Goal: Communication & Community: Answer question/provide support

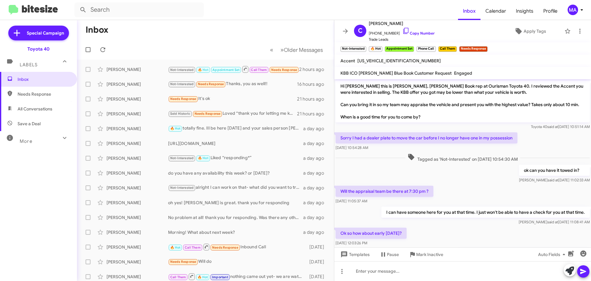
scroll to position [75, 0]
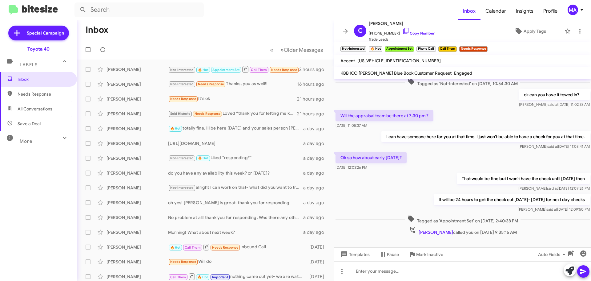
click at [31, 128] on span "Save a Deal" at bounding box center [38, 123] width 77 height 15
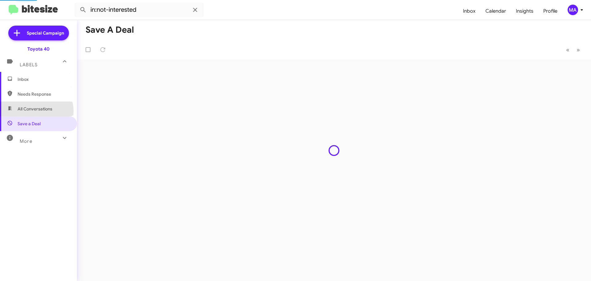
click at [35, 111] on span "All Conversations" at bounding box center [35, 109] width 35 height 6
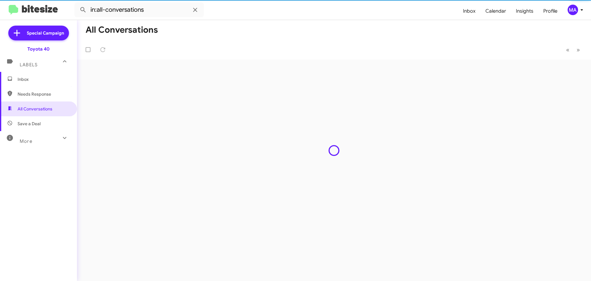
click at [34, 98] on span "Needs Response" at bounding box center [38, 94] width 77 height 15
type input "in:needs-response"
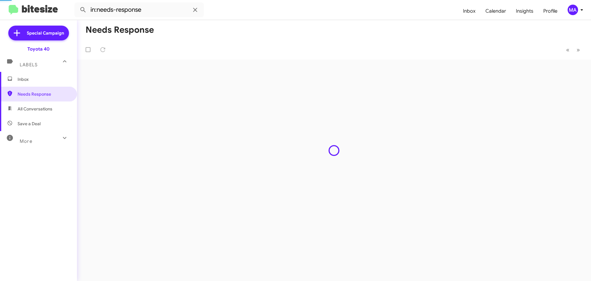
click at [30, 81] on span "Inbox" at bounding box center [44, 79] width 52 height 6
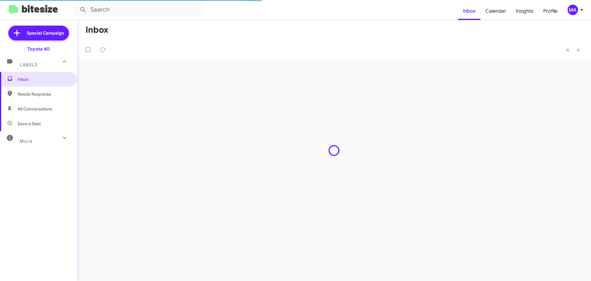
click at [27, 91] on span "Needs Response" at bounding box center [38, 94] width 77 height 15
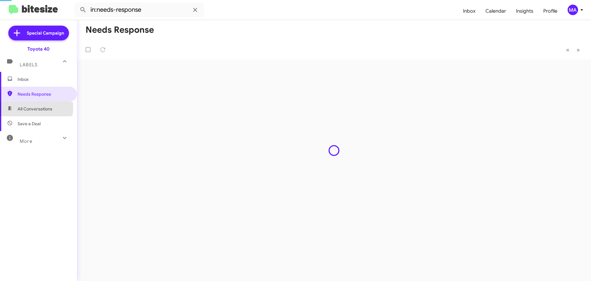
click at [32, 107] on span "All Conversations" at bounding box center [35, 109] width 35 height 6
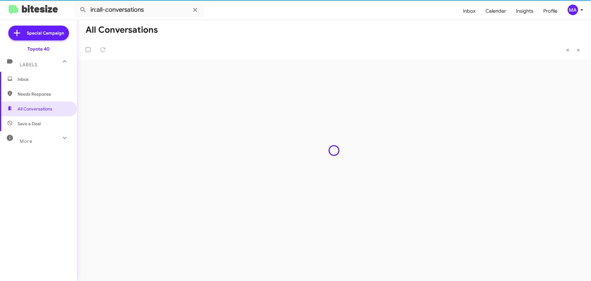
click at [33, 123] on span "Save a Deal" at bounding box center [29, 123] width 23 height 6
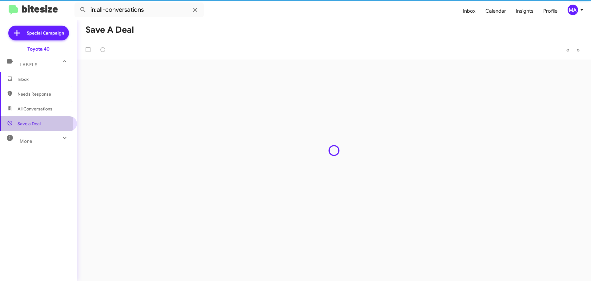
type input "in:not-interested"
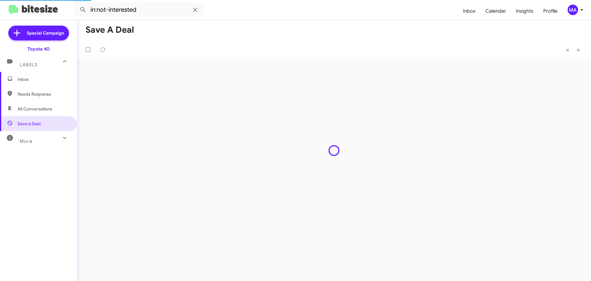
click at [23, 79] on span "Inbox" at bounding box center [44, 79] width 52 height 6
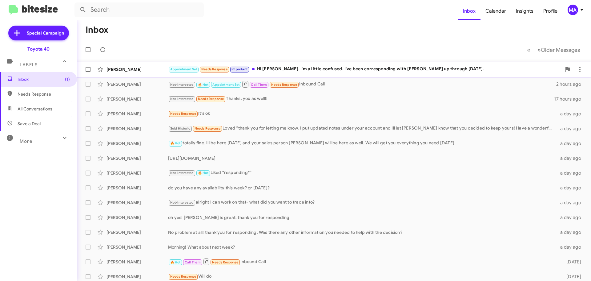
click at [357, 67] on div "Appointment Set Needs Response Important Hi Morgan. I'm a little confused. I've…" at bounding box center [365, 69] width 394 height 7
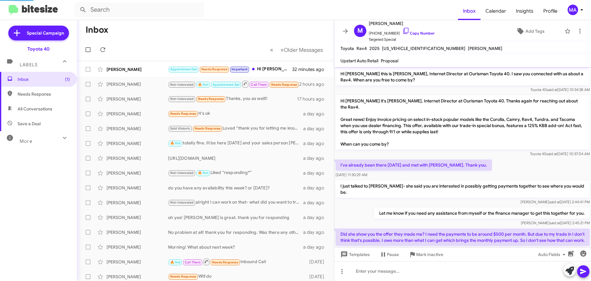
scroll to position [207, 0]
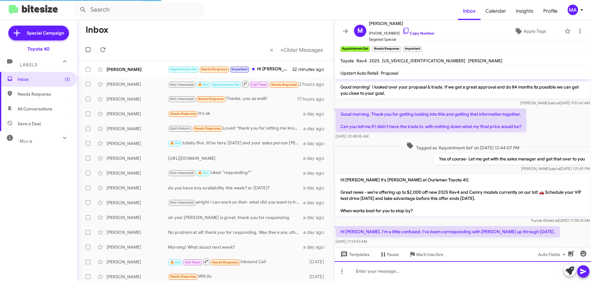
click at [384, 271] on div at bounding box center [462, 271] width 257 height 20
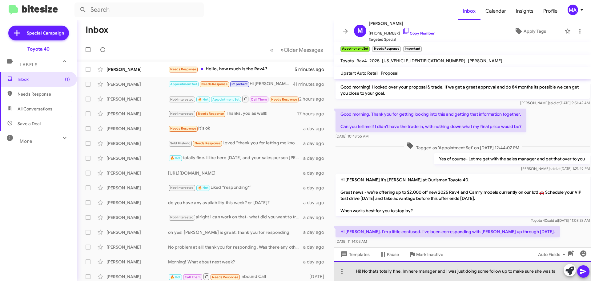
drag, startPoint x: 417, startPoint y: 270, endPoint x: 429, endPoint y: 274, distance: 12.3
click at [418, 271] on div "Hi! No thats totally fine. Im here manager and I was just doing some follow up …" at bounding box center [462, 271] width 257 height 20
click at [557, 271] on div "Hi! No thats totally fine. Im her manager and I was just doing some follow up t…" at bounding box center [462, 271] width 257 height 20
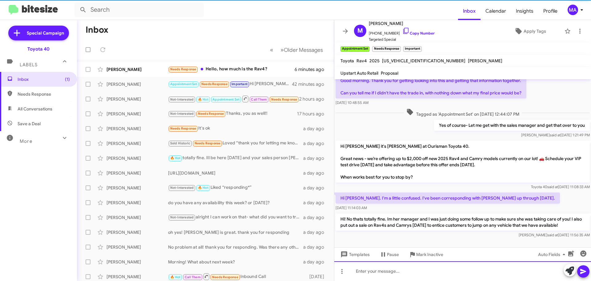
scroll to position [248, 0]
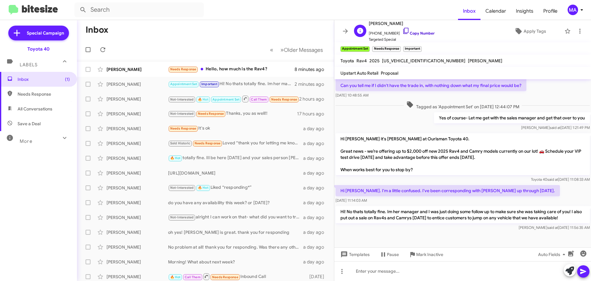
click at [403, 30] on icon at bounding box center [406, 30] width 7 height 7
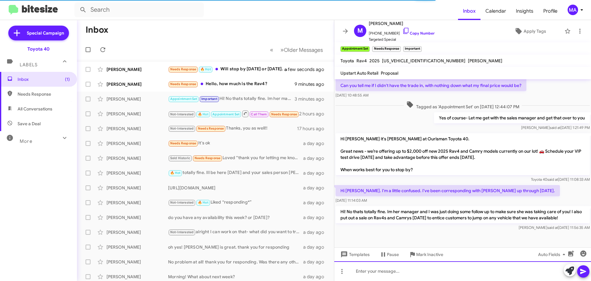
click at [404, 273] on div at bounding box center [462, 271] width 257 height 20
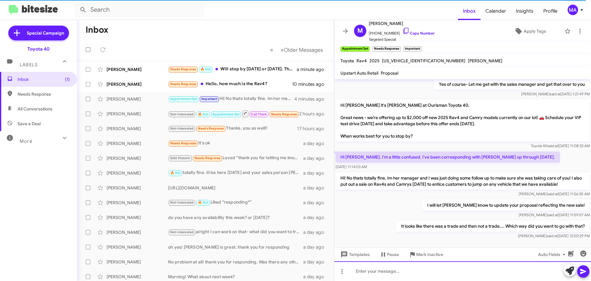
scroll to position [293, 0]
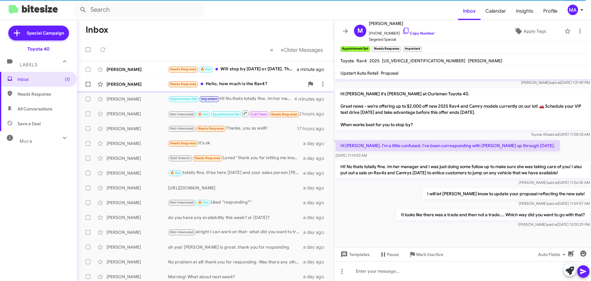
click at [255, 82] on div "Needs Response Hello, how much is the Rav4?" at bounding box center [236, 83] width 136 height 7
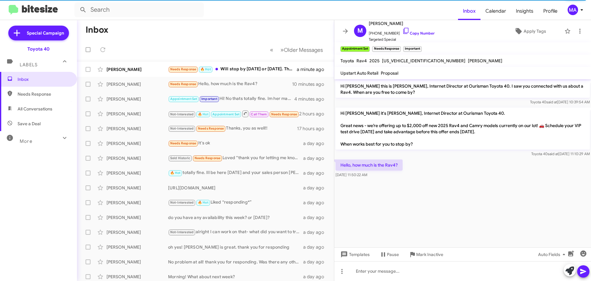
click at [409, 199] on cdk-virtual-scroll-viewport "Hi Jose this is Morgan Anderson, Internet Director at Ourisman Toyota 40. I saw…" at bounding box center [462, 163] width 257 height 168
click at [403, 30] on icon at bounding box center [406, 30] width 7 height 7
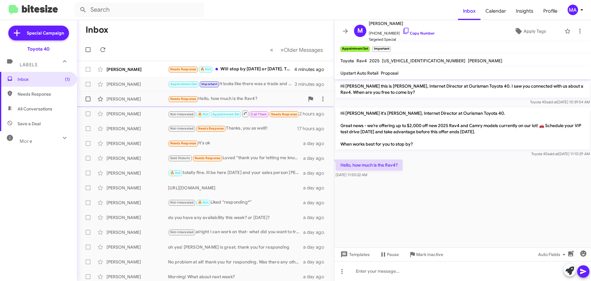
click at [245, 93] on div "Jose Hernndez Needs Response Hello, how much is the Rav4? 13 minutes ago" at bounding box center [205, 99] width 247 height 12
click at [403, 30] on icon at bounding box center [406, 30] width 7 height 7
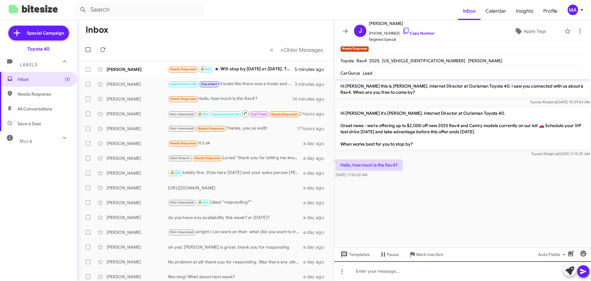
click at [367, 271] on div at bounding box center [462, 271] width 257 height 20
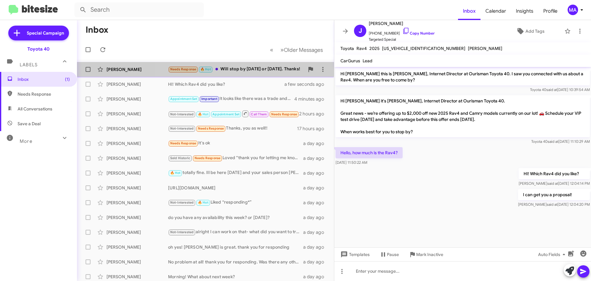
click at [247, 68] on div "Needs Response 🔥 Hot Will stop by [DATE] or [DATE]. Thanks!" at bounding box center [236, 69] width 136 height 7
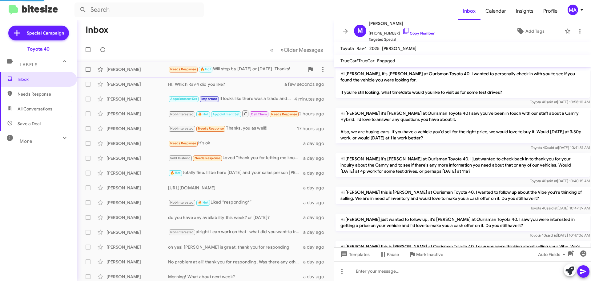
scroll to position [664, 0]
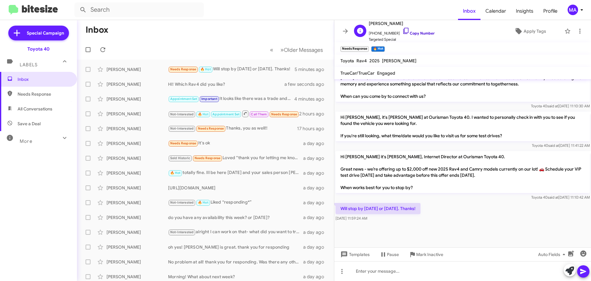
click at [403, 29] on icon at bounding box center [406, 30] width 7 height 7
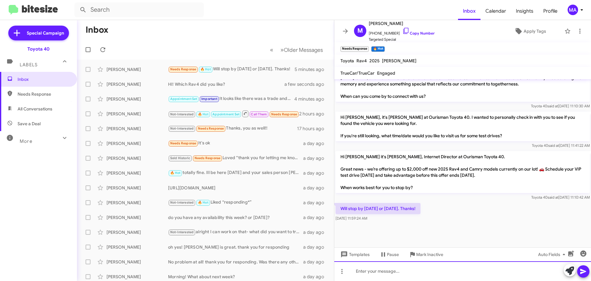
click at [378, 275] on div at bounding box center [462, 271] width 257 height 20
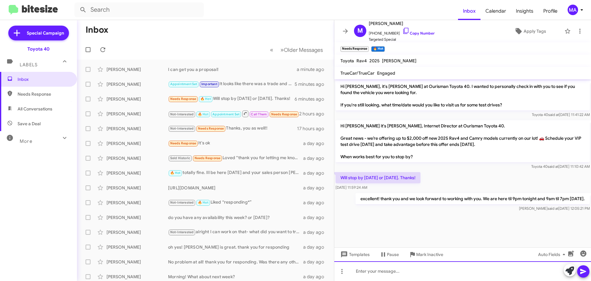
scroll to position [1360, 0]
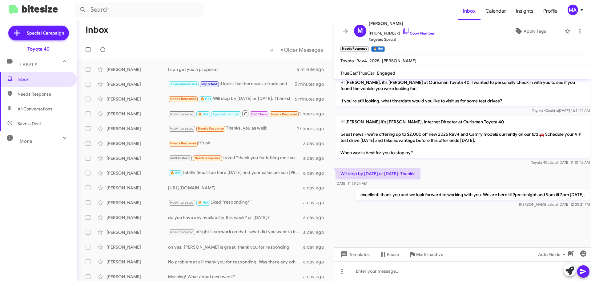
drag, startPoint x: 381, startPoint y: 167, endPoint x: 346, endPoint y: 146, distance: 40.8
copy div "Toyota 40 said at [DATE] 11:10:42 AM Will stop by [DATE] or [DATE]. Thanks! [DA…"
click at [393, 217] on div at bounding box center [462, 236] width 257 height 57
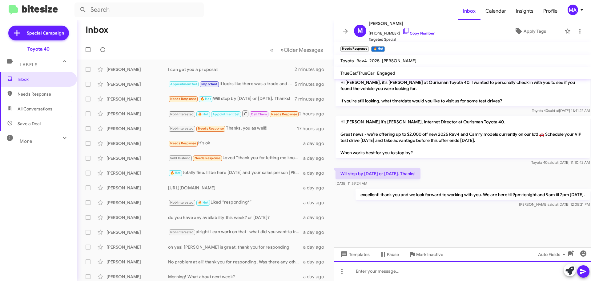
click at [378, 269] on div at bounding box center [462, 271] width 257 height 20
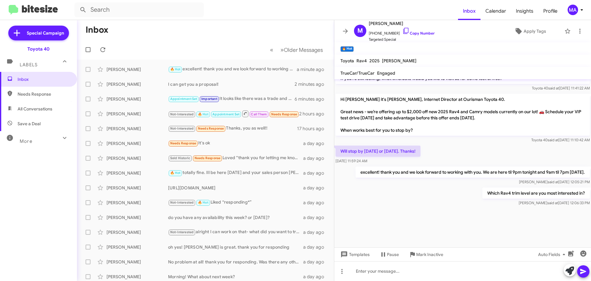
scroll to position [1352, 0]
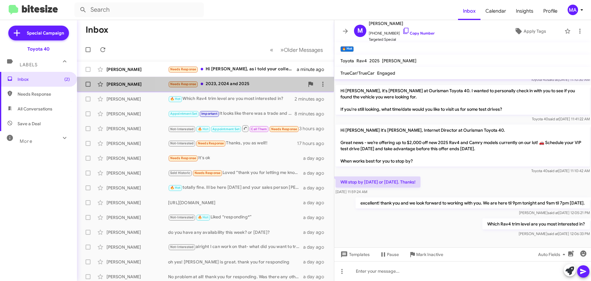
click at [257, 86] on div "Needs Response 2023, 2024 and 2025" at bounding box center [236, 83] width 136 height 7
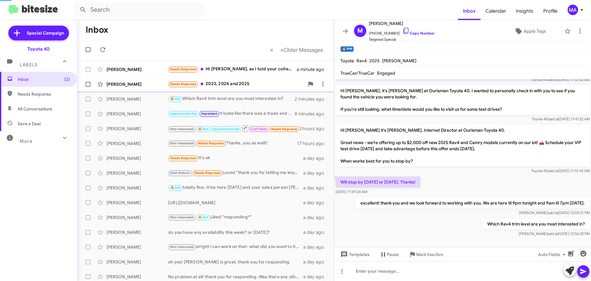
scroll to position [4, 0]
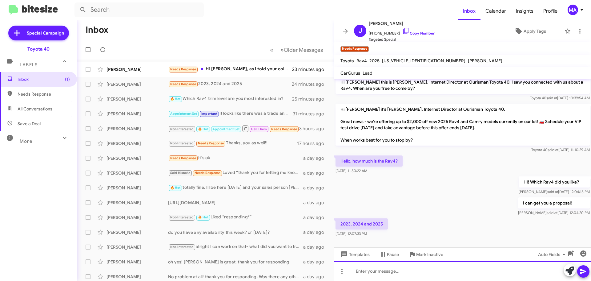
click at [383, 272] on div at bounding box center [462, 271] width 257 height 20
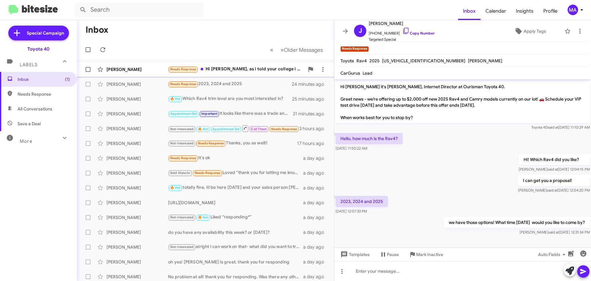
click at [244, 68] on div "Needs Response Hi [PERSON_NAME], as i told your college i lost my job [DATE] an…" at bounding box center [236, 69] width 136 height 7
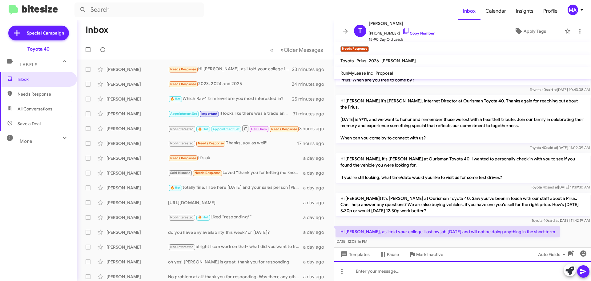
click at [405, 266] on div at bounding box center [462, 271] width 257 height 20
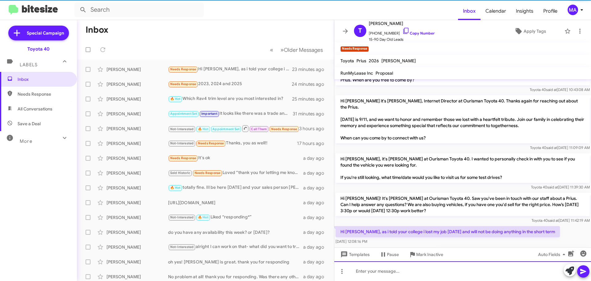
scroll to position [35, 0]
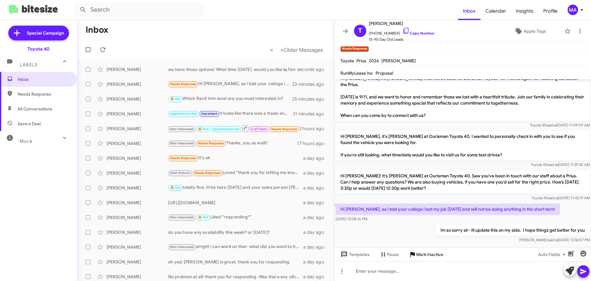
click at [421, 257] on span "Mark Inactive" at bounding box center [429, 254] width 27 height 11
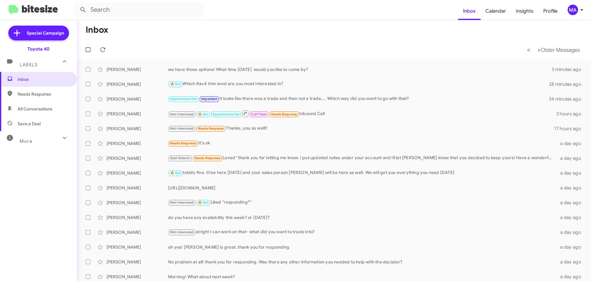
click at [49, 120] on span "Save a Deal" at bounding box center [38, 123] width 77 height 15
type input "in:not-interested"
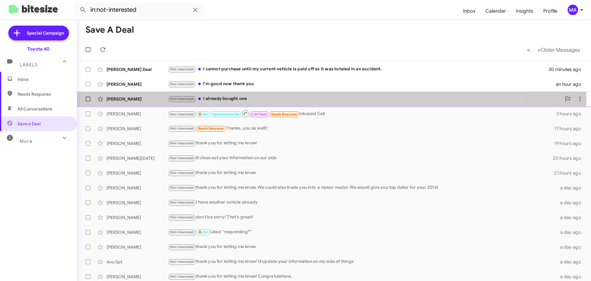
click at [243, 98] on div "Not-Interested I already bought one" at bounding box center [365, 98] width 394 height 7
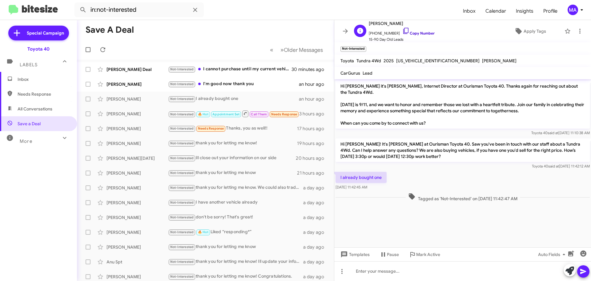
click at [403, 30] on icon at bounding box center [406, 30] width 7 height 7
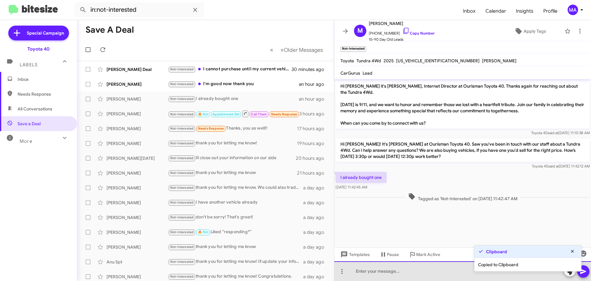
click at [380, 272] on div at bounding box center [462, 271] width 257 height 20
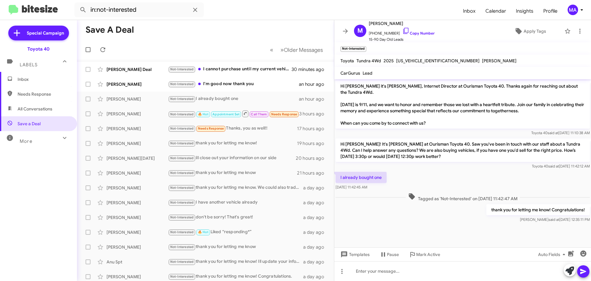
drag, startPoint x: 384, startPoint y: 190, endPoint x: 340, endPoint y: 173, distance: 47.3
click at [340, 173] on div "I already bought one [DATE] 11:42:45 AM" at bounding box center [361, 181] width 51 height 18
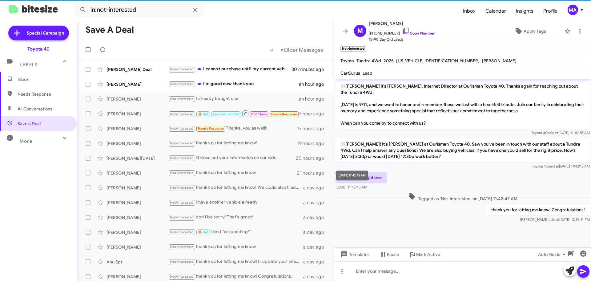
copy div "I already bought one [DATE] 11:42:45 AM"
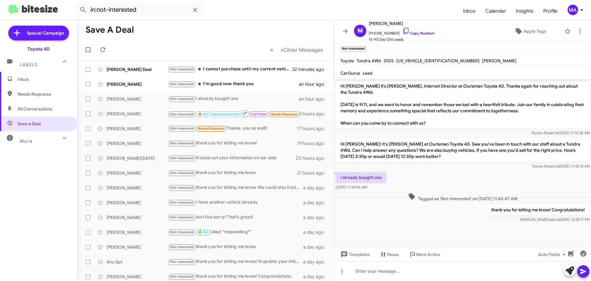
click at [418, 215] on div "thank you for letting me know! Congratulations! [PERSON_NAME] said at [DATE] 12…" at bounding box center [462, 213] width 257 height 21
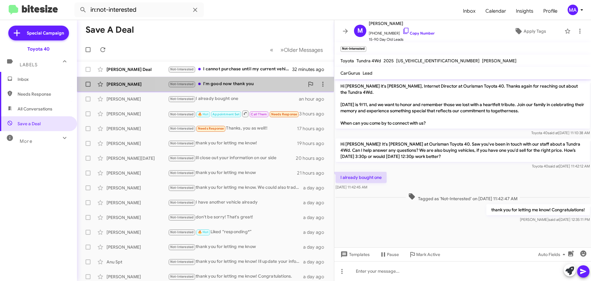
click at [261, 83] on div "Not-Interested I'm good now thank you" at bounding box center [236, 83] width 136 height 7
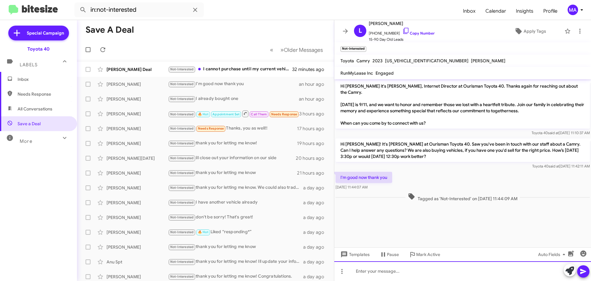
click at [402, 271] on div at bounding box center [462, 271] width 257 height 20
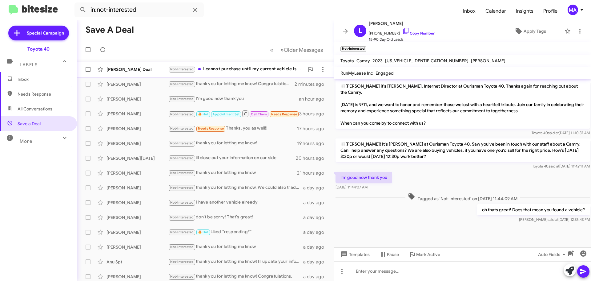
click at [239, 70] on div "Not-Interested I cannot purchase until my current vehicle is paid off as it was…" at bounding box center [236, 69] width 136 height 7
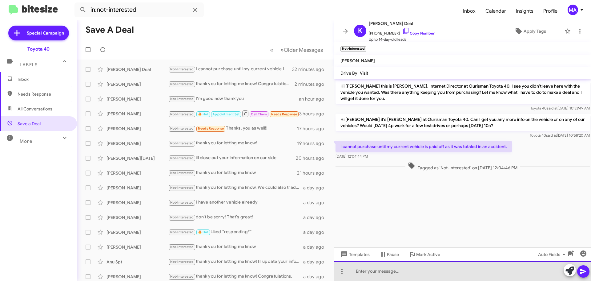
click at [382, 269] on div at bounding box center [462, 271] width 257 height 20
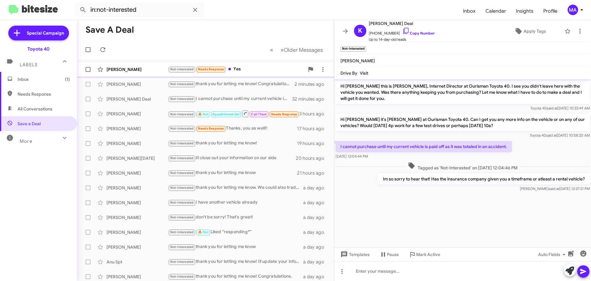
click at [244, 66] on div "Not-Interested Needs Response Yes" at bounding box center [236, 69] width 136 height 7
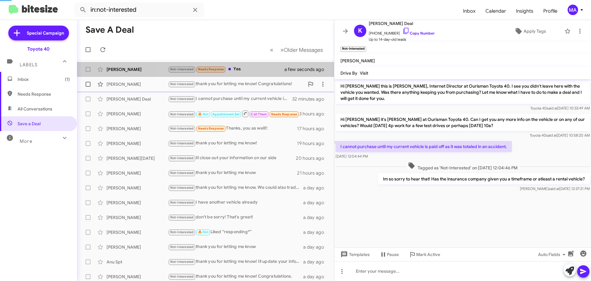
scroll to position [1, 0]
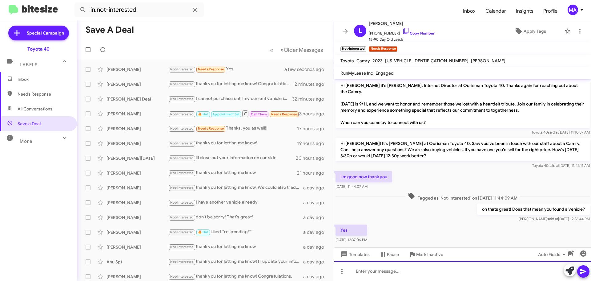
click at [370, 272] on div at bounding box center [462, 271] width 257 height 20
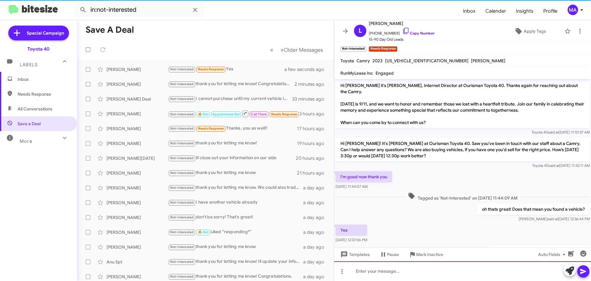
scroll to position [23, 0]
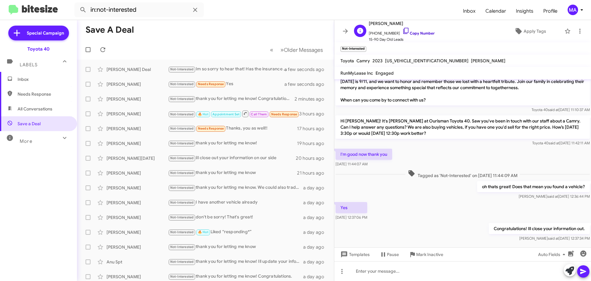
click at [403, 29] on icon at bounding box center [406, 30] width 7 height 7
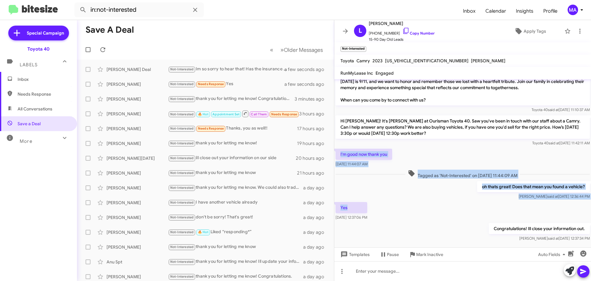
drag, startPoint x: 379, startPoint y: 205, endPoint x: 338, endPoint y: 147, distance: 71.7
click at [338, 147] on div "Hi [PERSON_NAME] it's [PERSON_NAME], Internet Director at Ourisman Toyota 40. T…" at bounding box center [462, 149] width 257 height 186
copy div "I'm good now thank you [DATE] 11:44:07 AM Tagged as 'Not-Interested' on [DATE] …"
click at [42, 78] on span "Inbox (1)" at bounding box center [44, 79] width 52 height 6
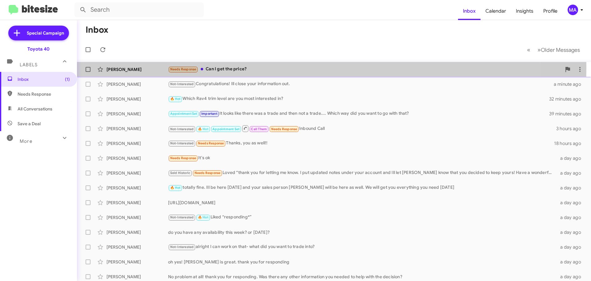
click at [251, 67] on div "Needs Response Can l get the price?" at bounding box center [365, 69] width 394 height 7
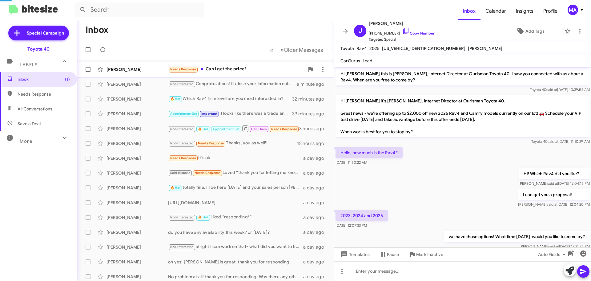
scroll to position [37, 0]
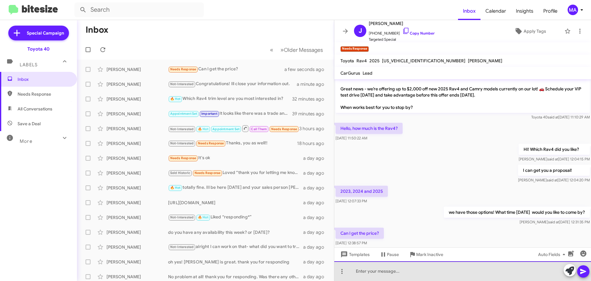
click at [376, 271] on div at bounding box center [462, 271] width 257 height 20
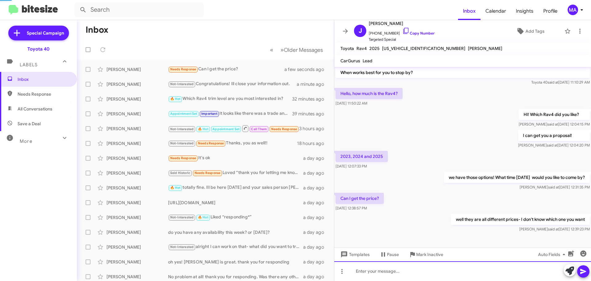
scroll to position [59, 0]
click at [391, 270] on div at bounding box center [462, 271] width 257 height 20
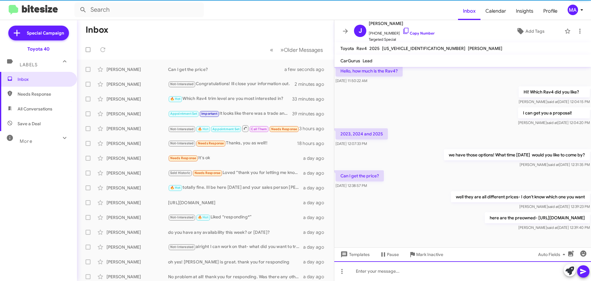
scroll to position [88, 0]
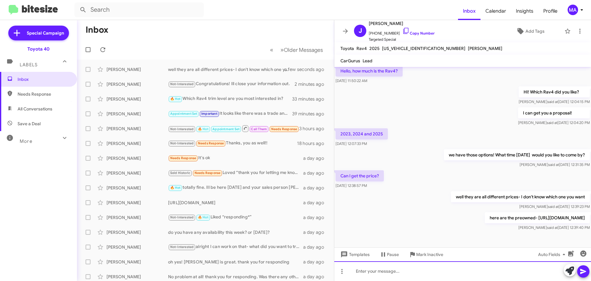
click at [362, 273] on div at bounding box center [462, 271] width 257 height 20
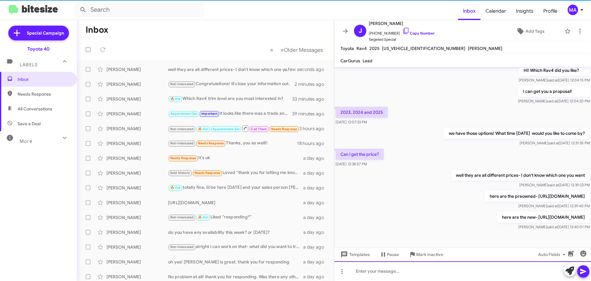
scroll to position [116, 0]
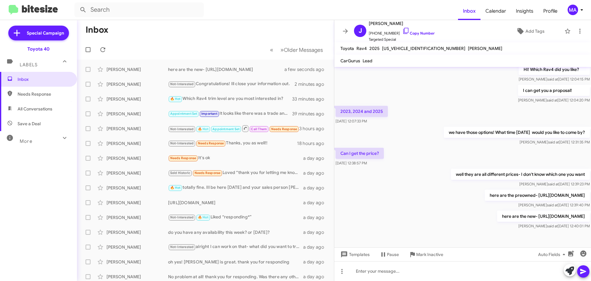
click at [46, 112] on span "All Conversations" at bounding box center [38, 108] width 77 height 15
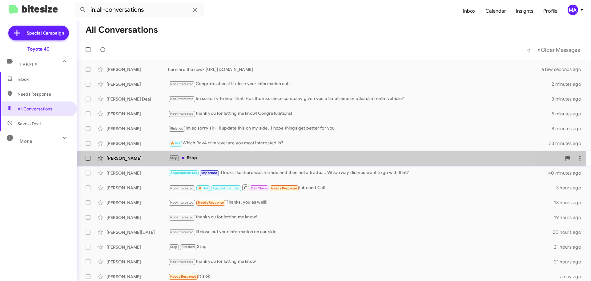
click at [208, 157] on div "Stop Stop" at bounding box center [365, 157] width 394 height 7
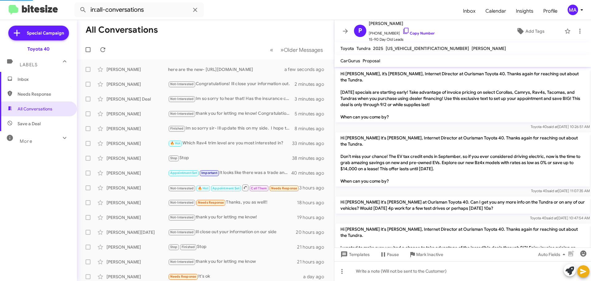
scroll to position [395, 0]
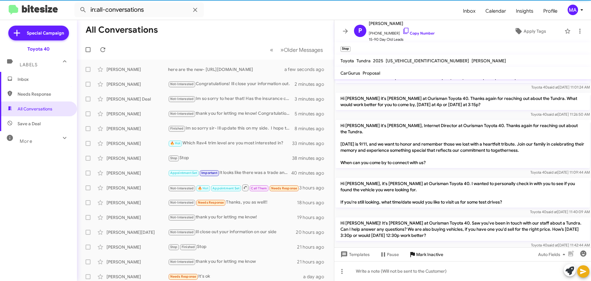
click at [431, 254] on span "Mark Inactive" at bounding box center [429, 254] width 27 height 11
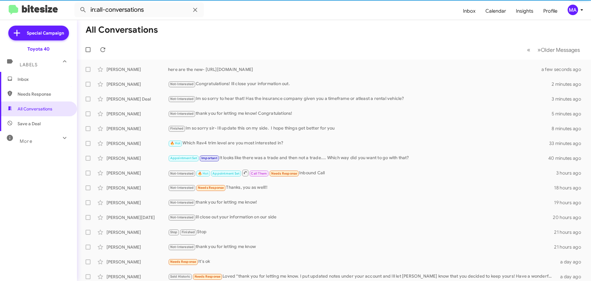
click at [38, 123] on span "Save a Deal" at bounding box center [29, 123] width 23 height 6
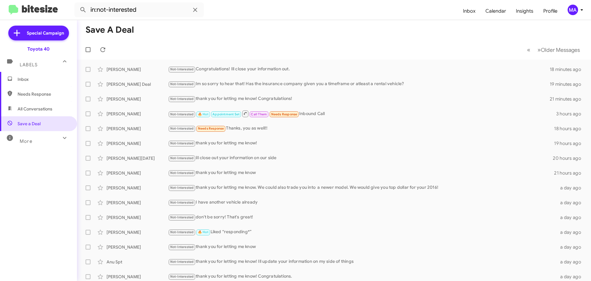
click at [32, 109] on span "All Conversations" at bounding box center [35, 109] width 35 height 6
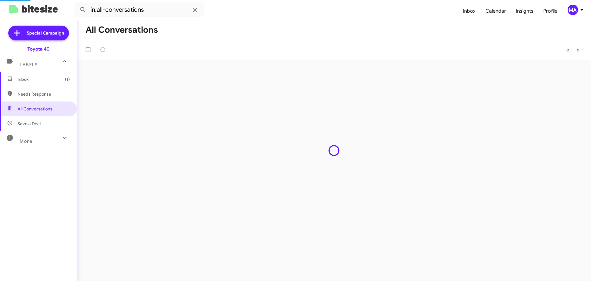
click at [32, 97] on span "Needs Response" at bounding box center [38, 94] width 77 height 15
type input "in:needs-response"
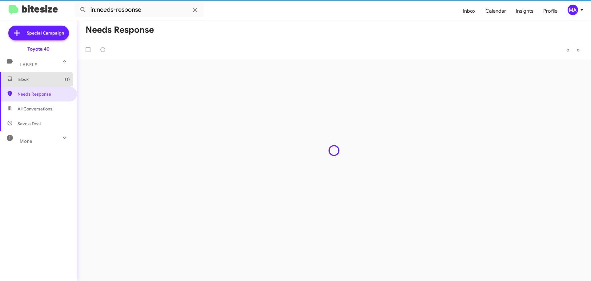
click at [29, 81] on span "Inbox (1)" at bounding box center [44, 79] width 52 height 6
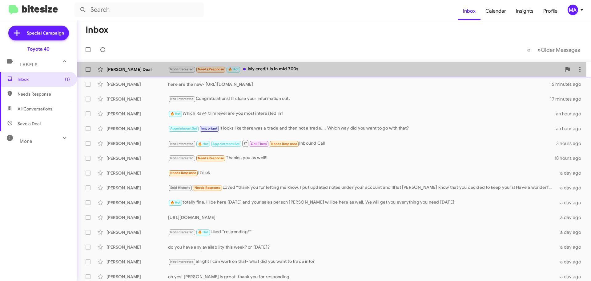
click at [304, 70] on div "Not-Interested Needs Response 🔥 Hot My credit is in mid 700s" at bounding box center [365, 69] width 394 height 7
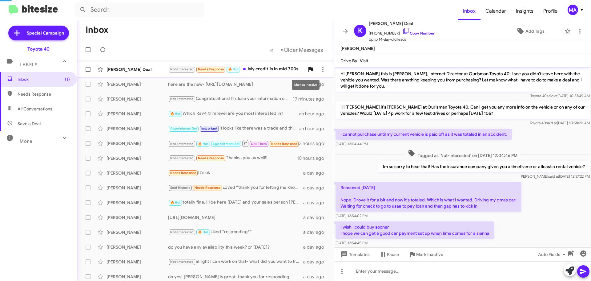
scroll to position [33, 0]
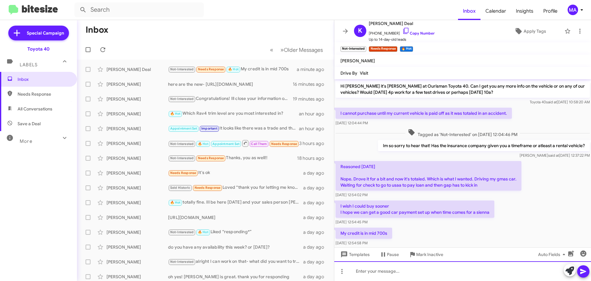
click at [389, 272] on div at bounding box center [462, 271] width 257 height 20
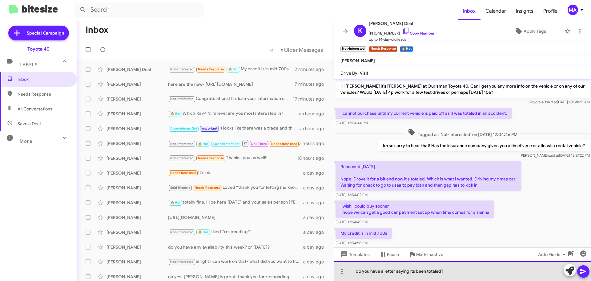
click at [357, 272] on div "do you have a letter saying its been totaled?" at bounding box center [462, 271] width 257 height 20
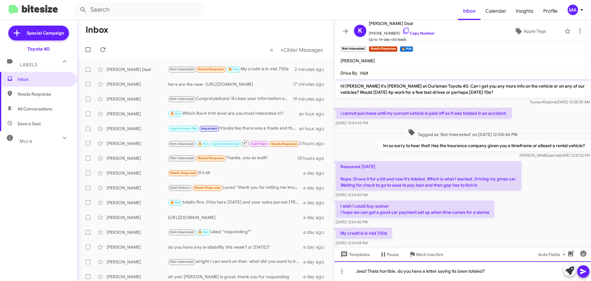
click at [491, 269] on div "Jeez! Thats horrible. do you have a letter saying its been totaled?" at bounding box center [462, 271] width 257 height 20
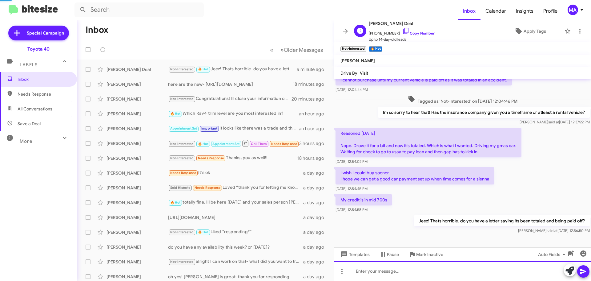
scroll to position [36, 0]
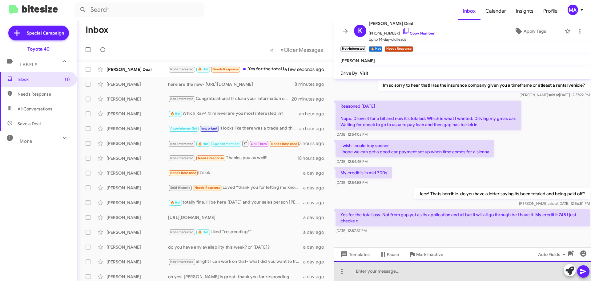
click at [390, 271] on div at bounding box center [462, 271] width 257 height 20
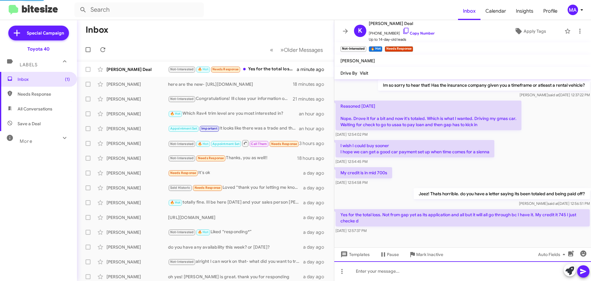
scroll to position [44, 0]
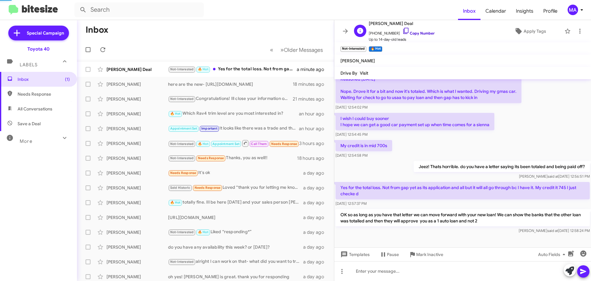
click at [403, 30] on icon at bounding box center [406, 30] width 7 height 7
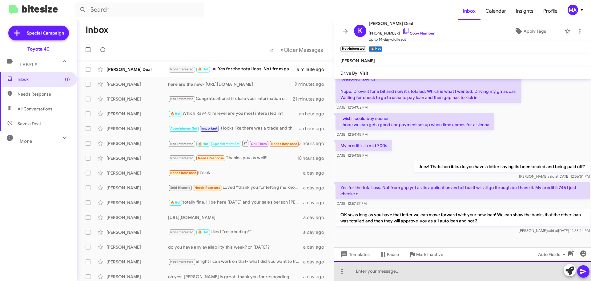
click at [384, 269] on div at bounding box center [462, 271] width 257 height 20
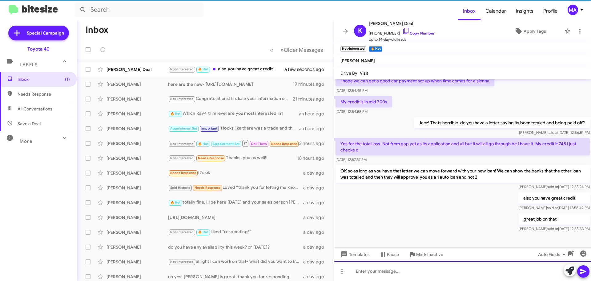
scroll to position [170, 0]
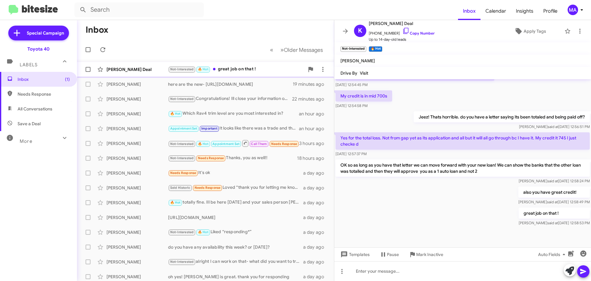
click at [243, 66] on div "Not-Interested 🔥 Hot great job on that !" at bounding box center [236, 69] width 136 height 7
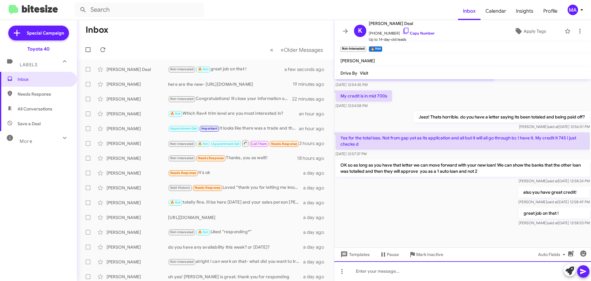
click at [413, 270] on div at bounding box center [462, 271] width 257 height 20
click at [388, 272] on div at bounding box center [462, 271] width 257 height 20
click at [368, 270] on div at bounding box center [462, 271] width 257 height 20
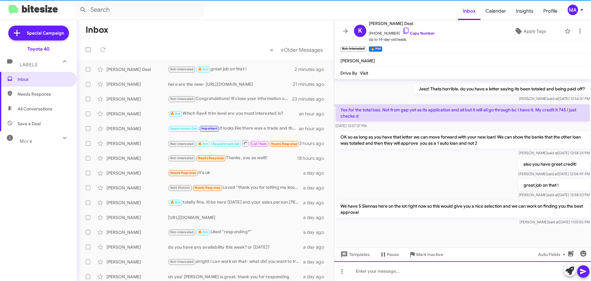
scroll to position [199, 0]
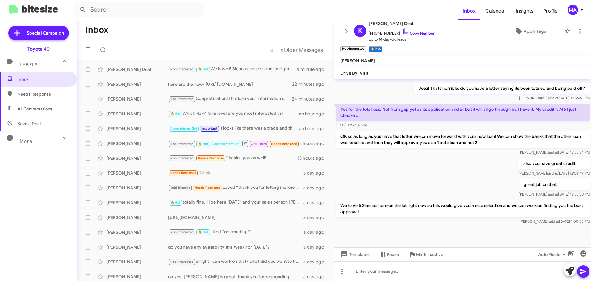
click at [36, 108] on span "All Conversations" at bounding box center [35, 109] width 35 height 6
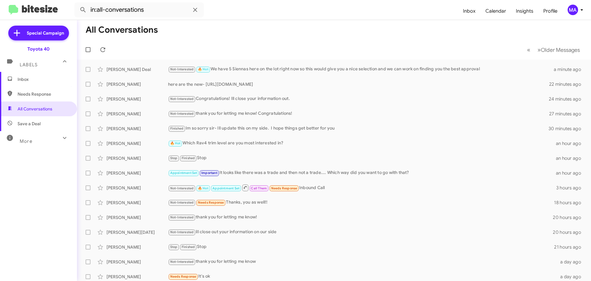
click at [36, 95] on span "Needs Response" at bounding box center [44, 94] width 52 height 6
type input "in:needs-response"
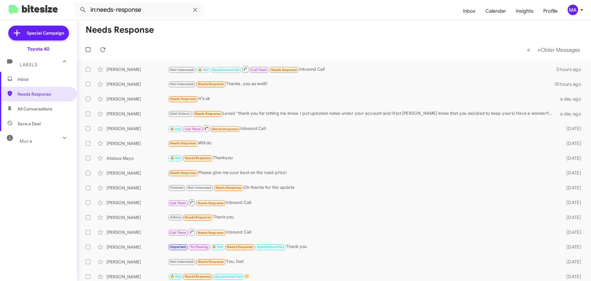
click at [34, 83] on span "Inbox" at bounding box center [38, 79] width 77 height 15
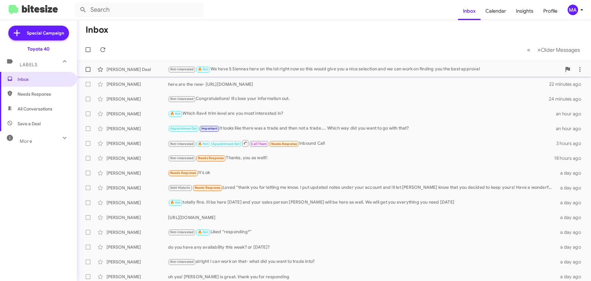
click at [275, 72] on div "Not-Interested 🔥 Hot We have 5 Siennas here on the lot right now so this would …" at bounding box center [365, 69] width 394 height 7
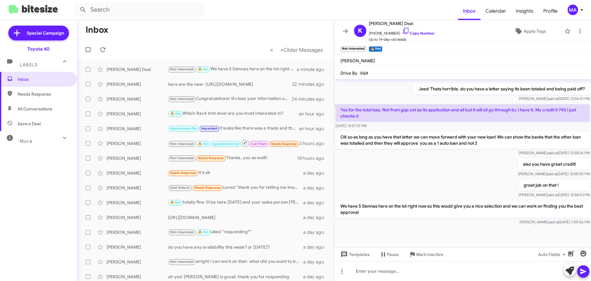
scroll to position [199, 0]
click at [40, 91] on span "Needs Response" at bounding box center [44, 94] width 52 height 6
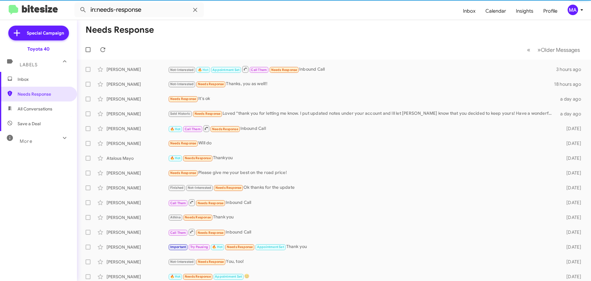
click at [44, 120] on span "Save a Deal" at bounding box center [38, 123] width 77 height 15
type input "in:not-interested"
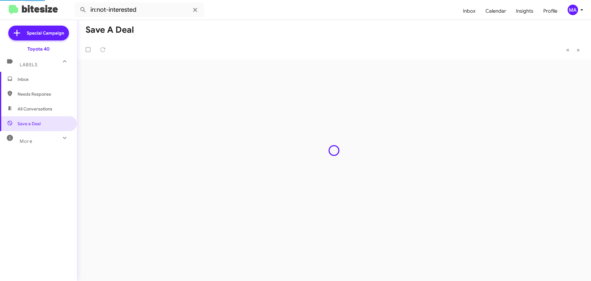
click at [37, 81] on span "Inbox" at bounding box center [44, 79] width 52 height 6
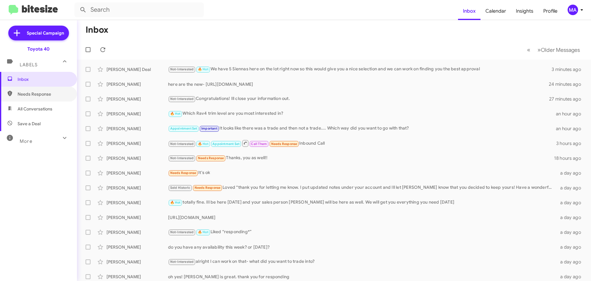
drag, startPoint x: 30, startPoint y: 95, endPoint x: 31, endPoint y: 102, distance: 7.0
click at [29, 95] on span "Needs Response" at bounding box center [44, 94] width 52 height 6
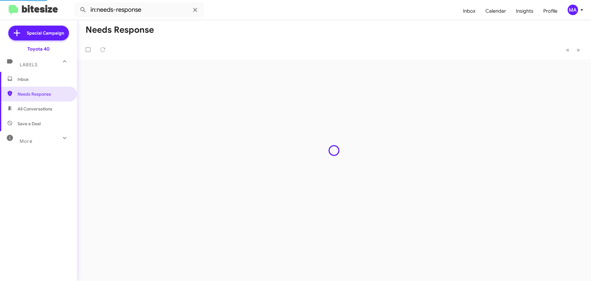
click at [33, 108] on span "All Conversations" at bounding box center [35, 109] width 35 height 6
type input "in:all-conversations"
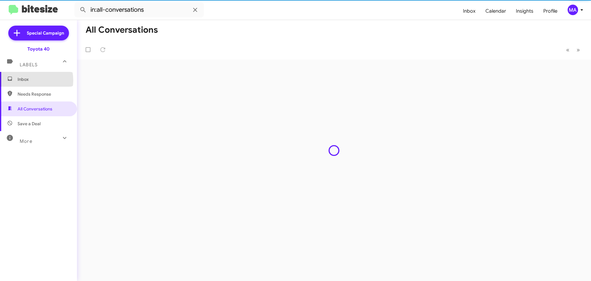
click at [30, 80] on span "Inbox" at bounding box center [44, 79] width 52 height 6
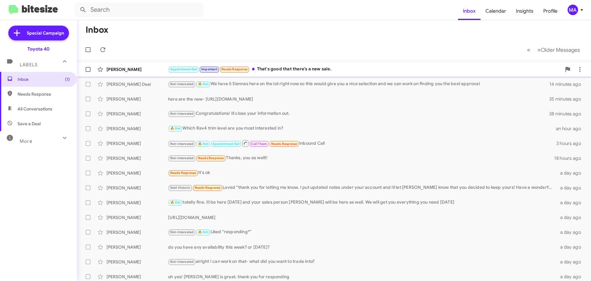
click at [316, 67] on div "Appointment Set Important Needs Response That's good that there's a new sale." at bounding box center [365, 69] width 394 height 7
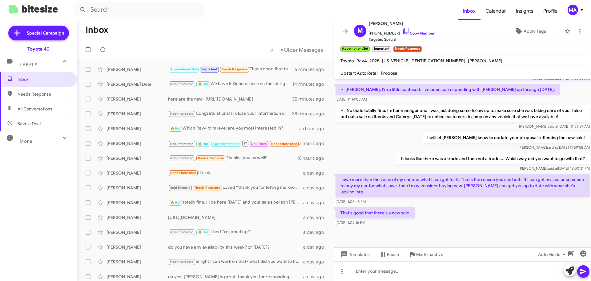
scroll to position [350, 0]
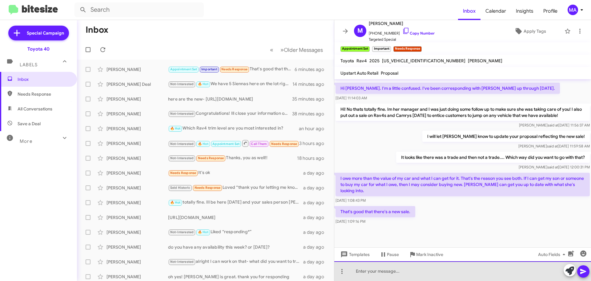
click at [394, 272] on div at bounding box center [462, 271] width 257 height 20
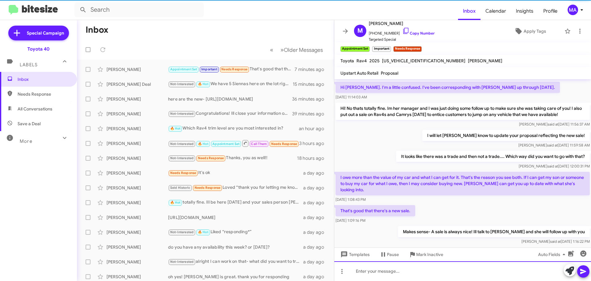
scroll to position [373, 0]
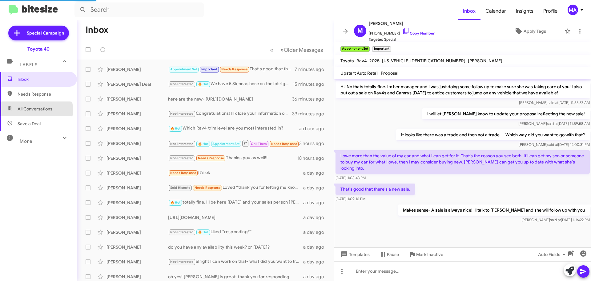
click at [27, 110] on span "All Conversations" at bounding box center [35, 109] width 35 height 6
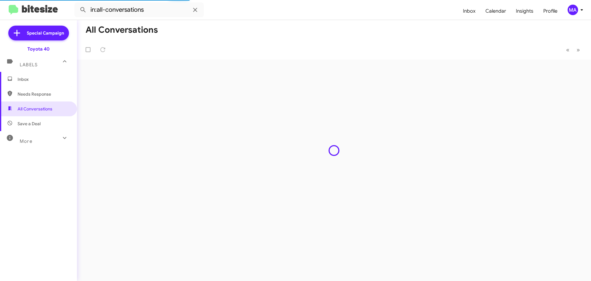
click at [35, 122] on span "Save a Deal" at bounding box center [29, 123] width 23 height 6
type input "in:not-interested"
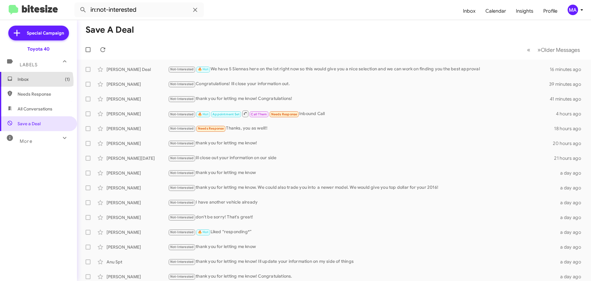
click at [34, 81] on span "Inbox (1)" at bounding box center [44, 79] width 52 height 6
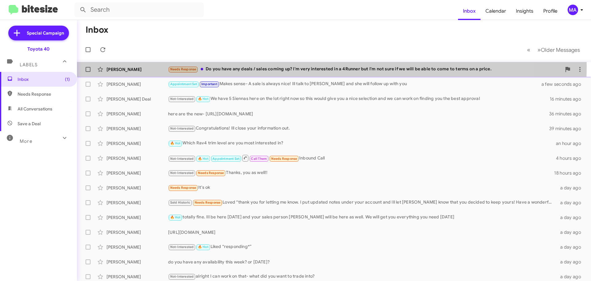
click at [287, 66] on div "Needs Response Do you have any deals / sales coming up? I'm very interested in …" at bounding box center [365, 69] width 394 height 7
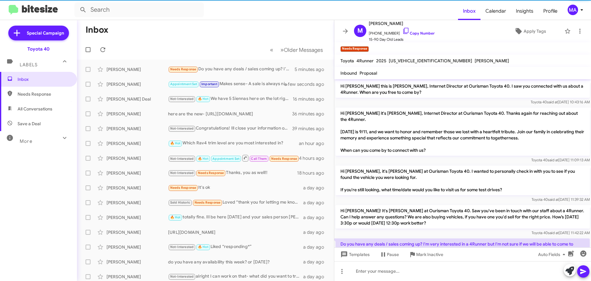
scroll to position [25, 0]
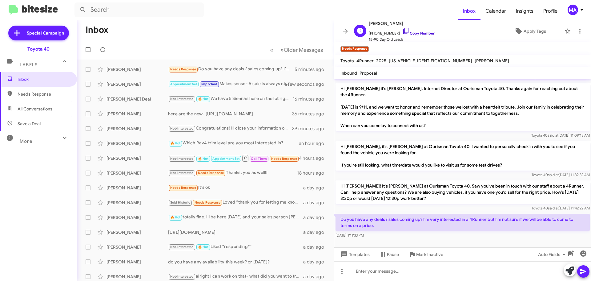
click at [403, 29] on icon at bounding box center [406, 30] width 7 height 7
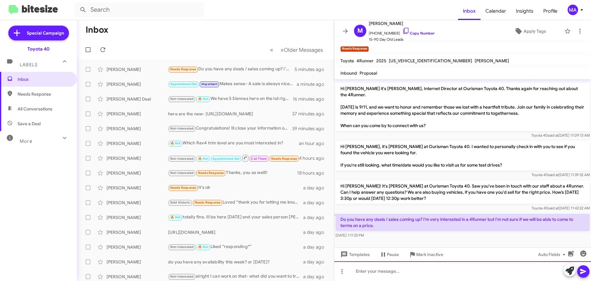
click at [374, 269] on div at bounding box center [462, 271] width 257 height 20
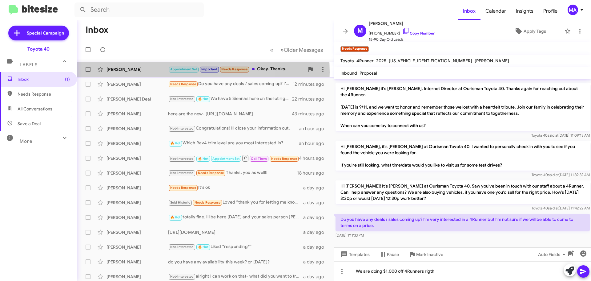
click at [146, 72] on div "[PERSON_NAME]" at bounding box center [138, 69] width 62 height 6
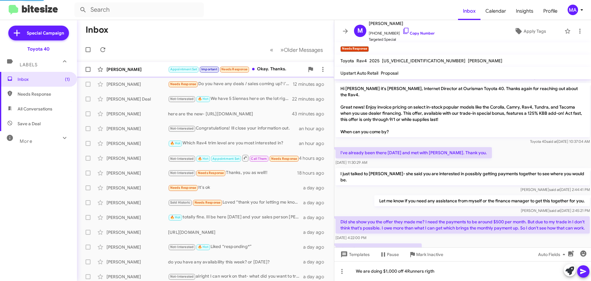
scroll to position [395, 0]
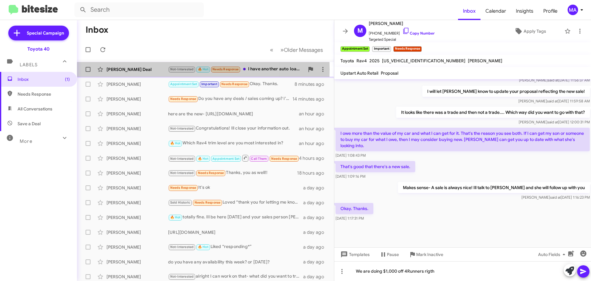
click at [148, 69] on div "[PERSON_NAME] Deal" at bounding box center [138, 69] width 62 height 6
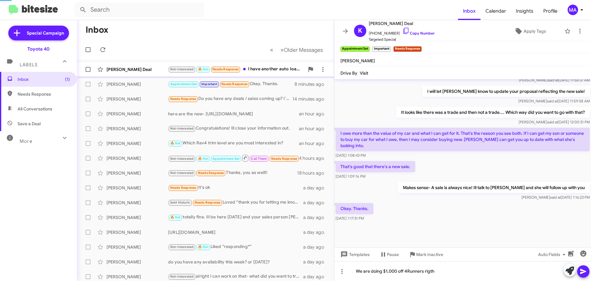
scroll to position [240, 0]
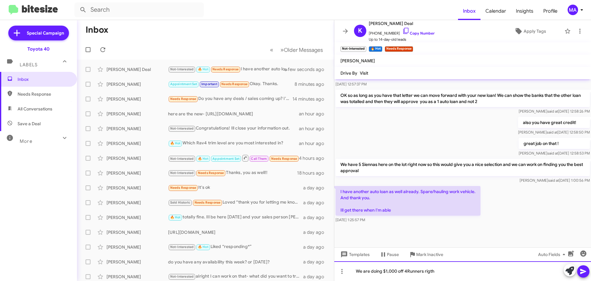
click at [447, 273] on div "We are doing $1,000 off 4Runners rigth" at bounding box center [462, 271] width 257 height 20
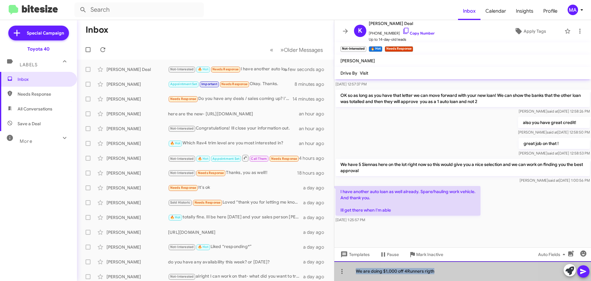
click at [447, 273] on div "We are doing $1,000 off 4Runners rigth" at bounding box center [462, 271] width 257 height 20
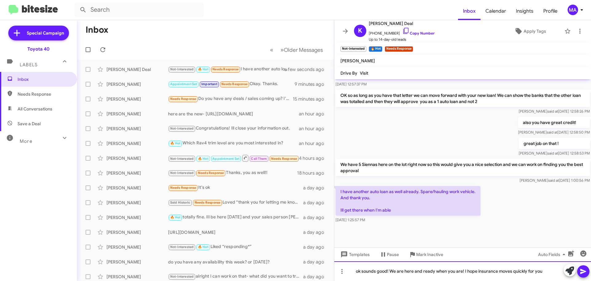
click at [546, 269] on div "ok sounds good! We are here and ready when you are! I hope insurance moves quic…" at bounding box center [462, 271] width 257 height 20
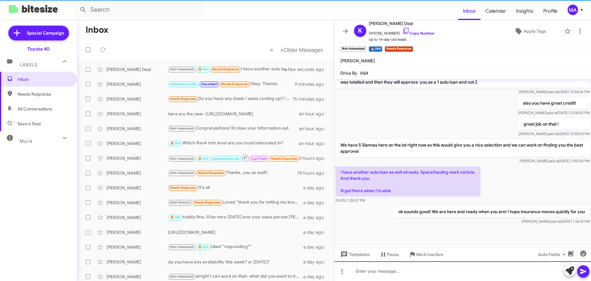
scroll to position [262, 0]
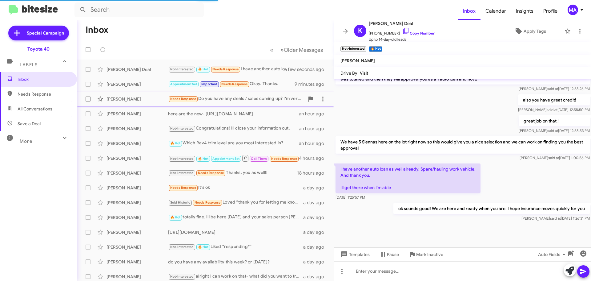
click at [258, 96] on div "Needs Response Do you have any deals / sales coming up? I'm very interested in …" at bounding box center [236, 98] width 136 height 7
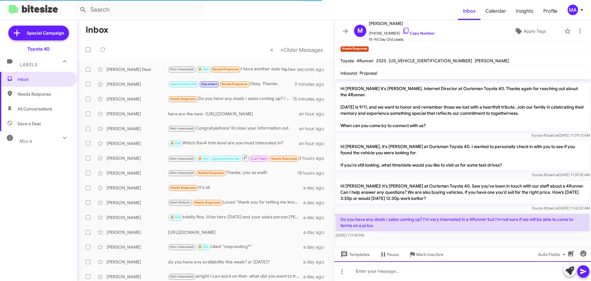
click at [376, 267] on div at bounding box center [462, 271] width 257 height 20
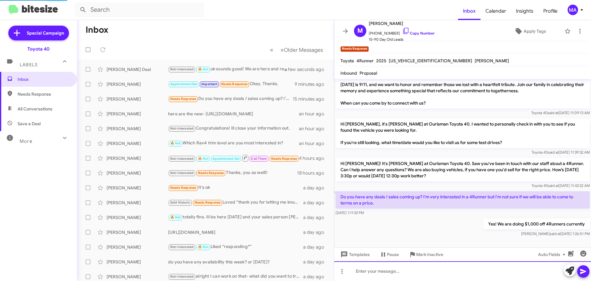
scroll to position [35, 0]
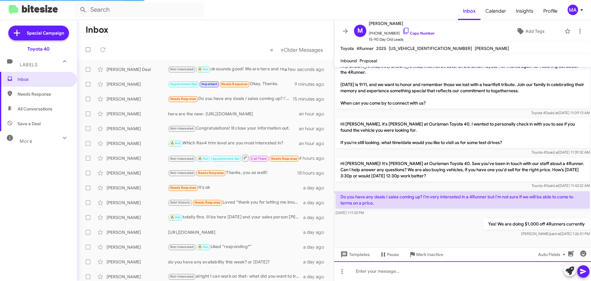
click at [366, 270] on div at bounding box center [462, 271] width 257 height 20
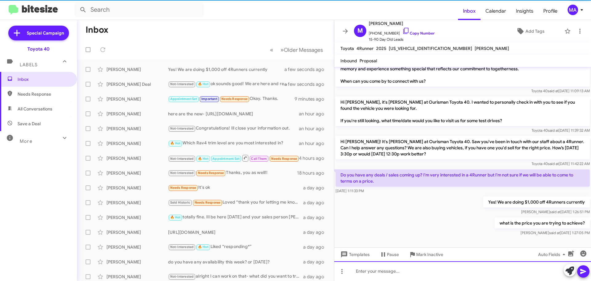
scroll to position [57, 0]
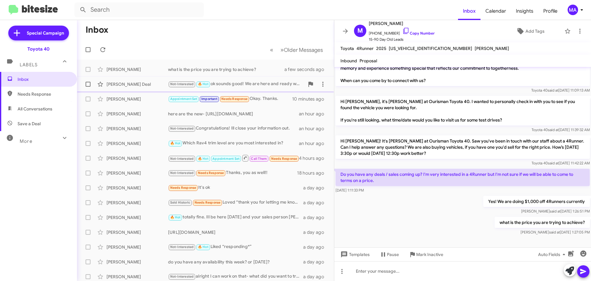
click at [124, 84] on div "[PERSON_NAME] Deal" at bounding box center [138, 84] width 62 height 6
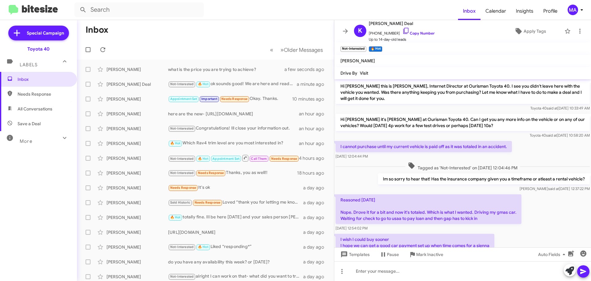
drag, startPoint x: 341, startPoint y: 119, endPoint x: 563, endPoint y: 217, distance: 243.1
click at [563, 217] on div "Hi [PERSON_NAME] this is [PERSON_NAME], Internet Director at Ourisman Toyota 40…" at bounding box center [462, 282] width 257 height 406
copy div "Hi [PERSON_NAME] it's [PERSON_NAME] at Ourisman Toyota 40. Can I get you any mo…"
